Goal: Find specific page/section: Find specific page/section

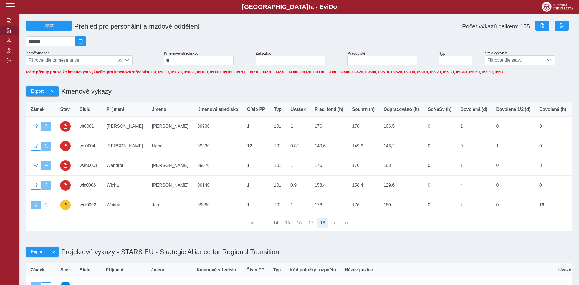
scroll to position [3, 22]
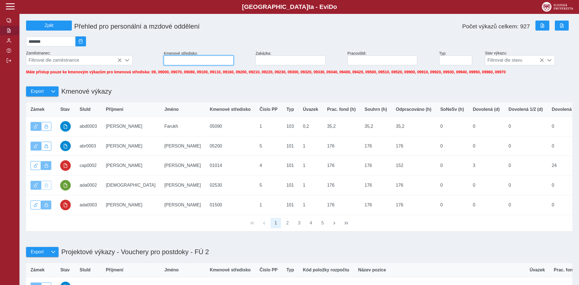
click at [219, 65] on input at bounding box center [199, 60] width 70 height 10
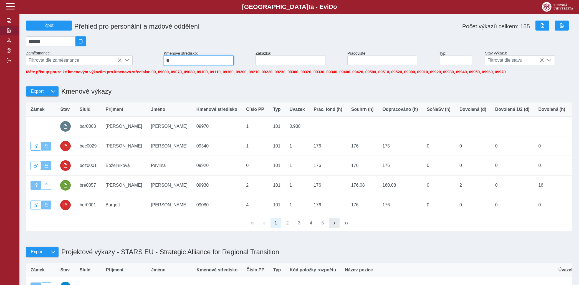
type input "**"
click at [334, 225] on span "button" at bounding box center [334, 222] width 4 height 4
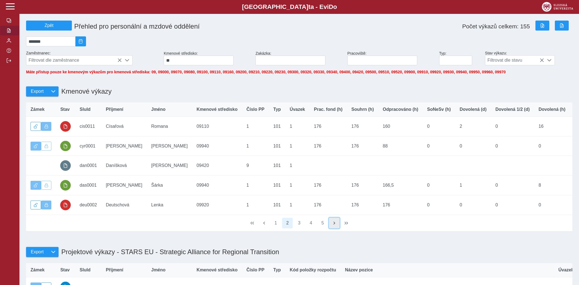
click at [334, 225] on span "button" at bounding box center [334, 222] width 4 height 4
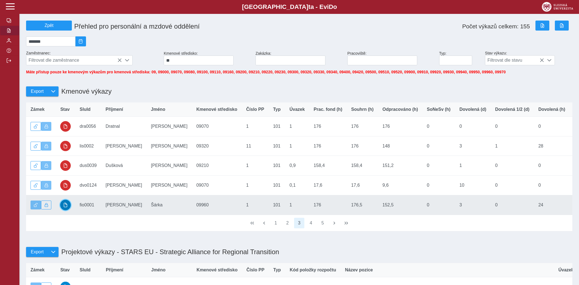
click at [65, 207] on span "button" at bounding box center [65, 204] width 4 height 4
click at [67, 207] on span "button" at bounding box center [65, 204] width 4 height 4
click at [93, 208] on td "SluId fio0001" at bounding box center [88, 205] width 26 height 20
click at [43, 209] on button "button" at bounding box center [46, 204] width 11 height 9
click at [64, 207] on span "button" at bounding box center [65, 204] width 4 height 4
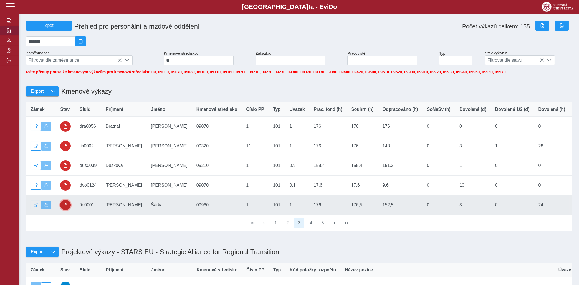
click at [64, 207] on span "button" at bounding box center [65, 204] width 4 height 4
click at [84, 207] on td "SluId fio0001" at bounding box center [88, 205] width 26 height 20
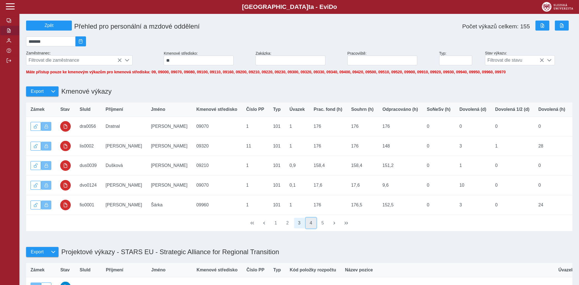
click at [312, 226] on button "4" at bounding box center [311, 222] width 11 height 11
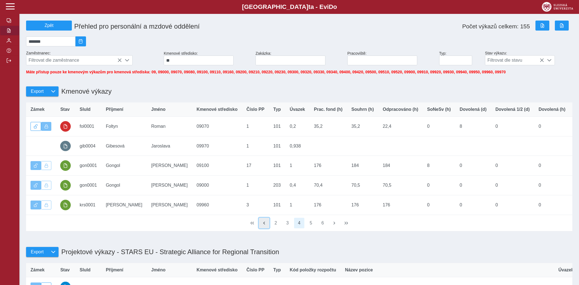
click at [265, 225] on button "button" at bounding box center [264, 222] width 11 height 11
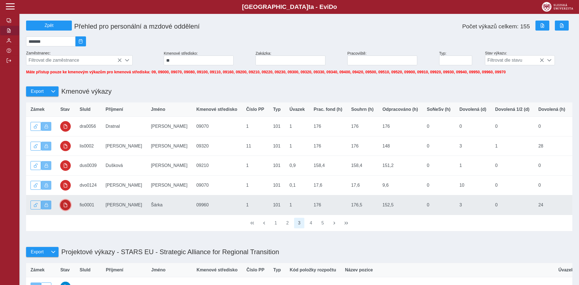
click at [64, 206] on button "button" at bounding box center [65, 204] width 11 height 11
click at [93, 206] on td "SluId fio0001" at bounding box center [88, 205] width 26 height 20
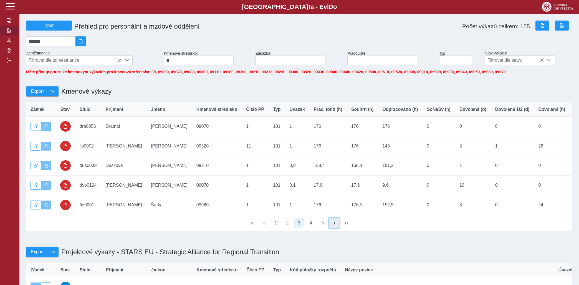
click at [334, 225] on span "button" at bounding box center [334, 222] width 4 height 4
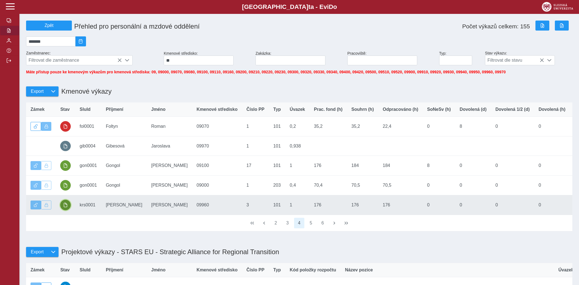
click at [68, 208] on button "button" at bounding box center [65, 204] width 11 height 11
click at [85, 207] on td "SluId krs0001" at bounding box center [88, 205] width 26 height 20
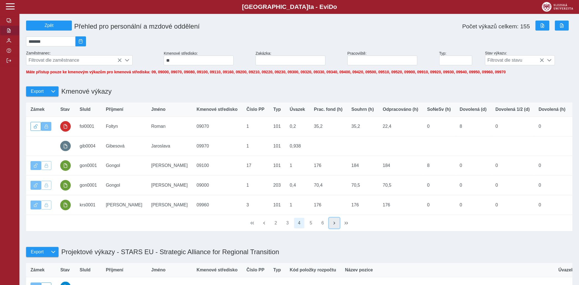
click at [334, 225] on span "button" at bounding box center [334, 222] width 4 height 4
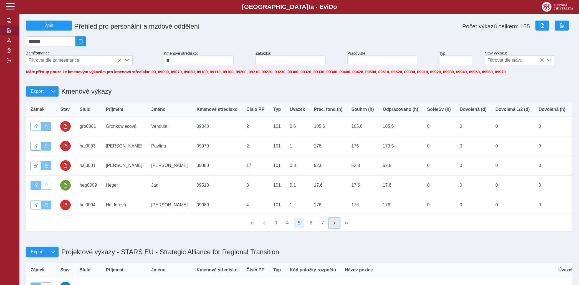
click at [333, 225] on span "button" at bounding box center [334, 222] width 4 height 4
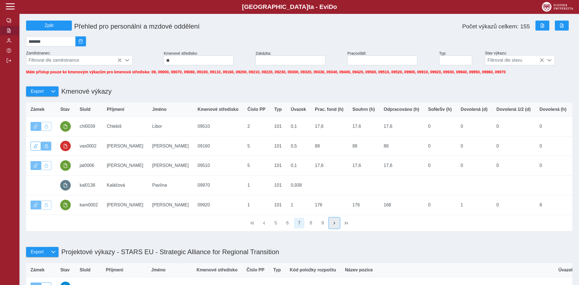
click at [333, 225] on span "button" at bounding box center [334, 222] width 4 height 4
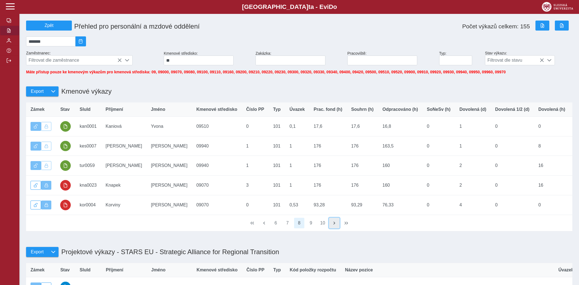
click at [333, 225] on span "button" at bounding box center [334, 222] width 4 height 4
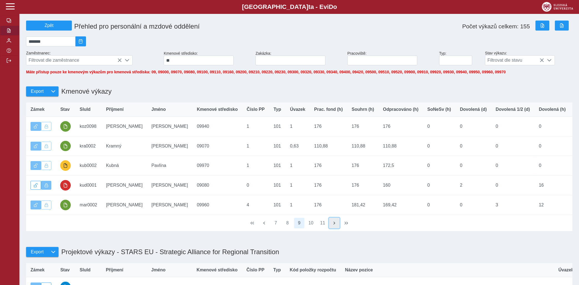
click at [333, 225] on span "button" at bounding box center [334, 222] width 4 height 4
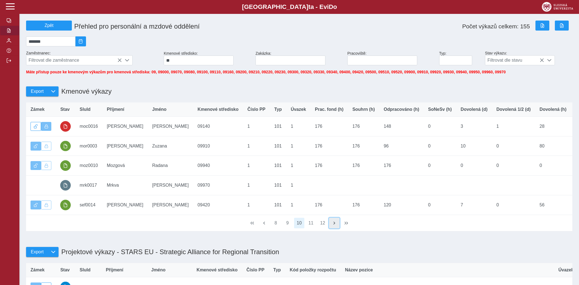
click at [331, 227] on button "button" at bounding box center [334, 222] width 11 height 11
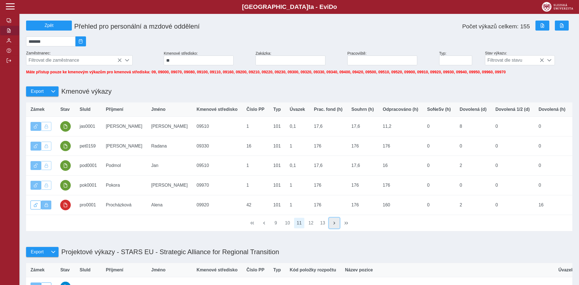
click at [331, 227] on button "button" at bounding box center [334, 222] width 11 height 11
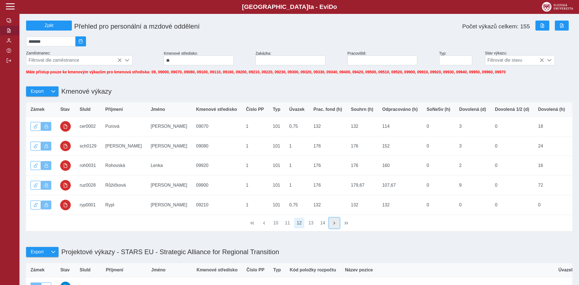
click at [331, 227] on button "button" at bounding box center [334, 222] width 11 height 11
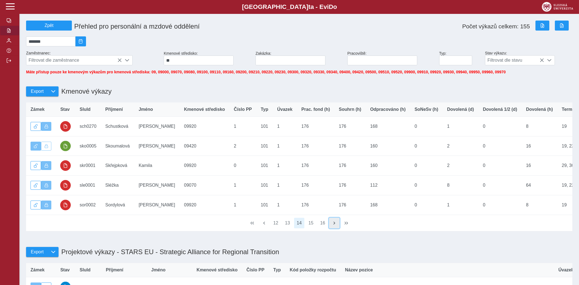
click at [332, 224] on button "button" at bounding box center [334, 222] width 11 height 11
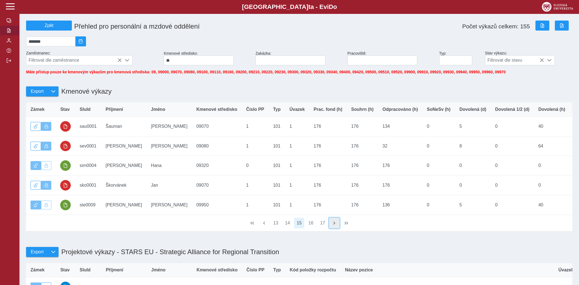
click at [332, 224] on button "button" at bounding box center [334, 222] width 11 height 11
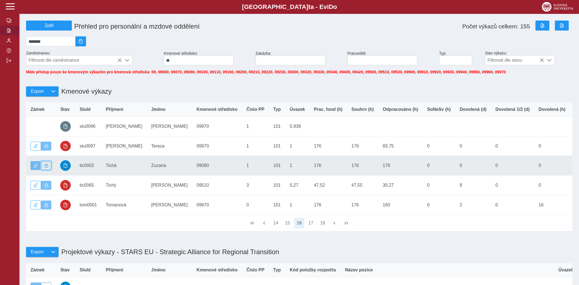
click at [46, 167] on span "button" at bounding box center [46, 165] width 4 height 4
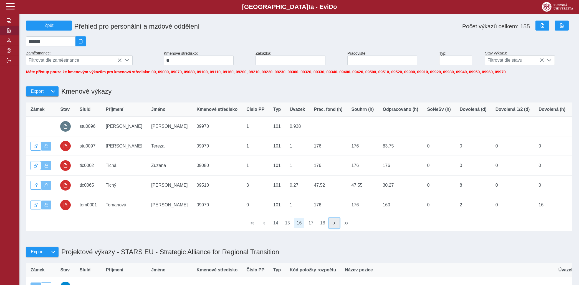
click at [334, 225] on span "button" at bounding box center [334, 222] width 4 height 4
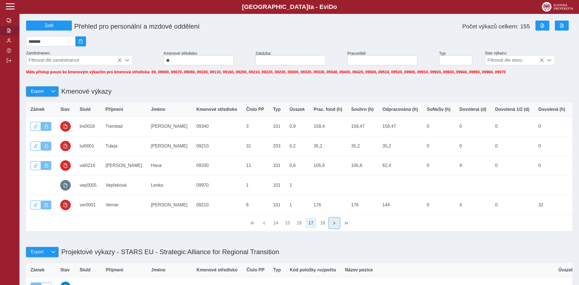
click at [334, 225] on span "button" at bounding box center [334, 222] width 4 height 4
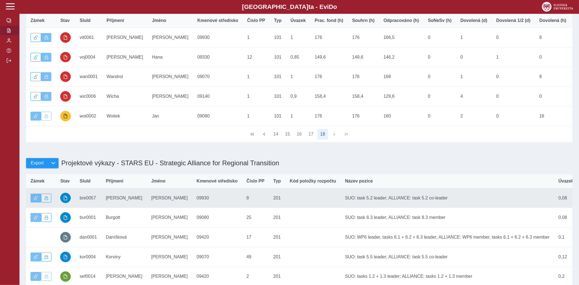
scroll to position [89, 0]
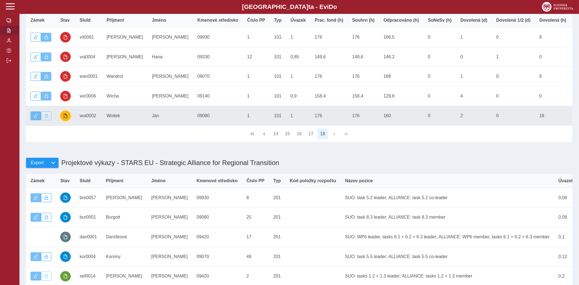
click at [63, 119] on button "button" at bounding box center [65, 115] width 11 height 11
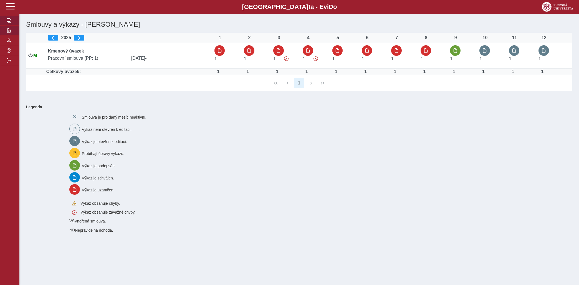
click at [9, 33] on span "button" at bounding box center [9, 30] width 4 height 4
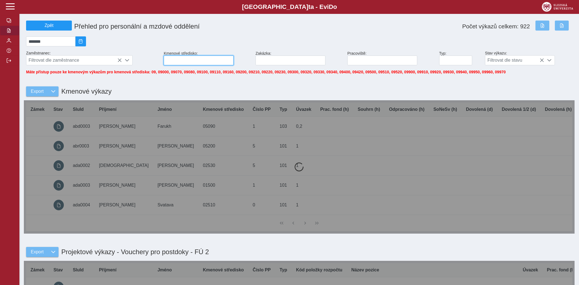
click at [182, 64] on input at bounding box center [199, 60] width 70 height 10
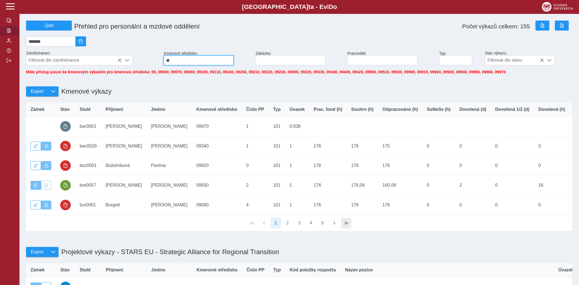
type input "**"
click at [346, 225] on span "button" at bounding box center [346, 222] width 4 height 4
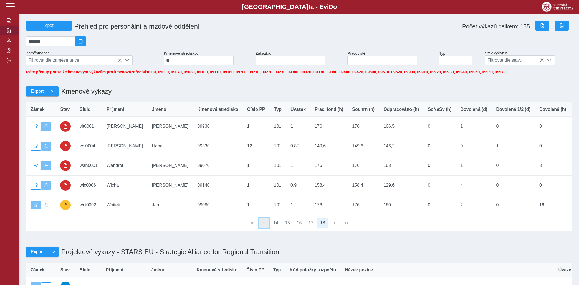
click at [262, 225] on span "button" at bounding box center [264, 222] width 4 height 4
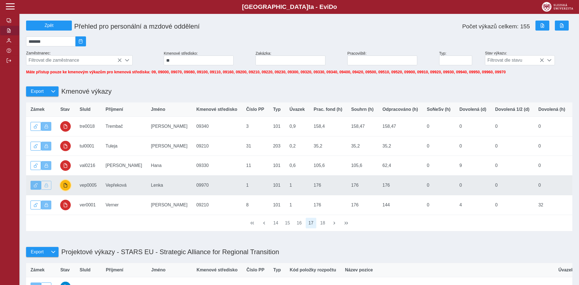
click at [64, 187] on span "button" at bounding box center [65, 185] width 4 height 4
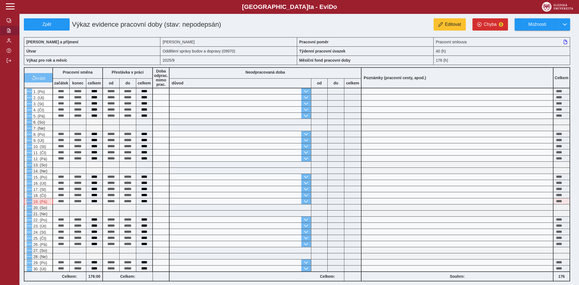
click at [7, 35] on button "button" at bounding box center [9, 31] width 19 height 10
